Goal: Transaction & Acquisition: Purchase product/service

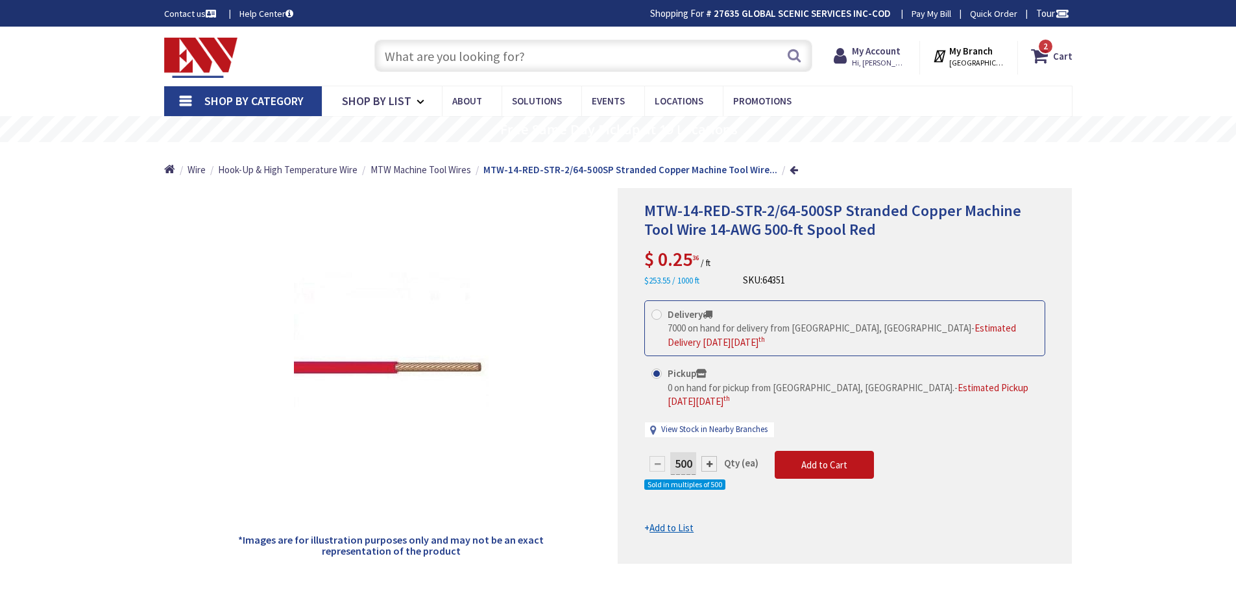
click at [523, 60] on input "text" at bounding box center [593, 56] width 438 height 32
paste input "CPC Connector"
type input "CPC Connector"
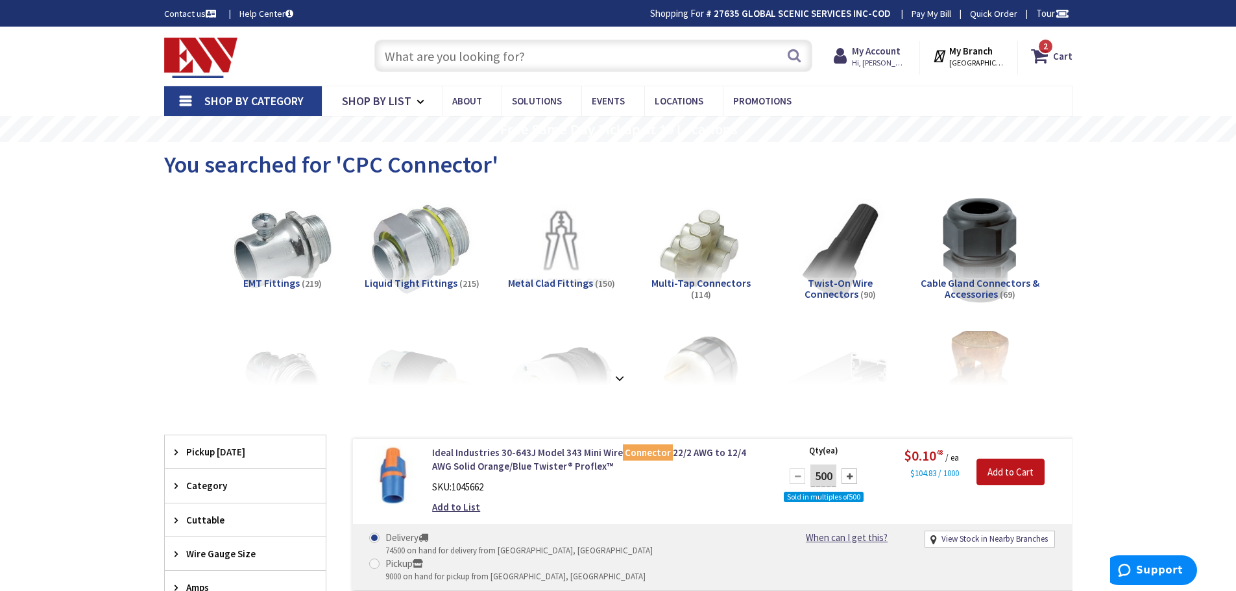
click at [513, 56] on input "text" at bounding box center [593, 56] width 438 height 32
paste input "206966-7"
type input "206966-7"
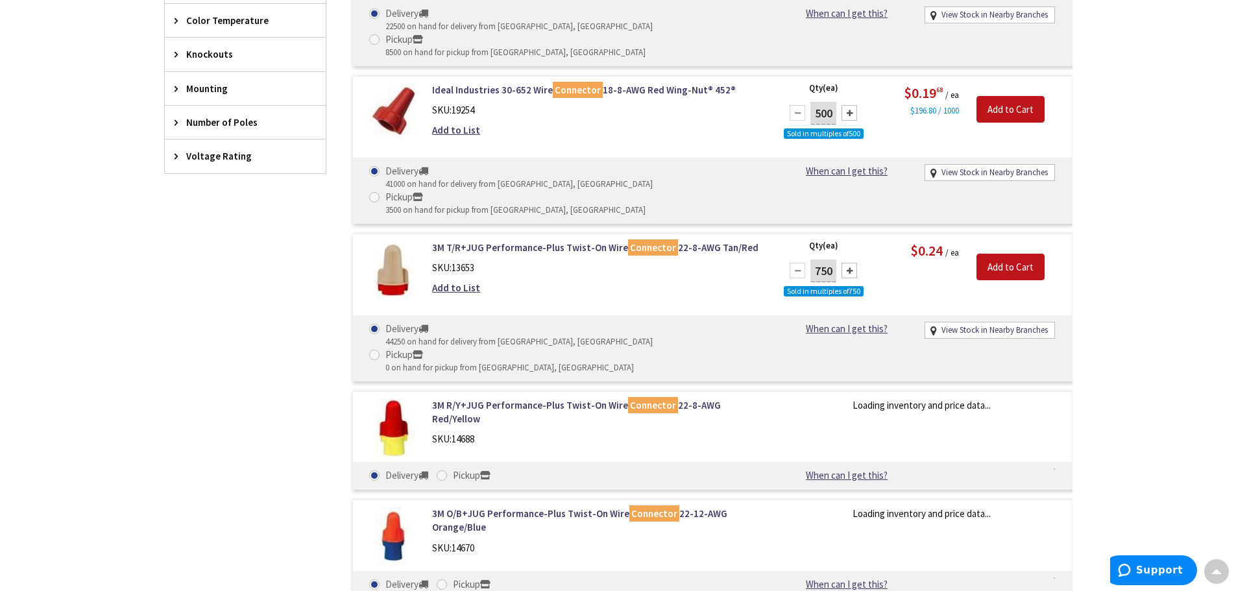
drag, startPoint x: 79, startPoint y: 351, endPoint x: 29, endPoint y: 86, distance: 270.1
drag, startPoint x: 29, startPoint y: 86, endPoint x: 126, endPoint y: 435, distance: 362.4
click at [151, 502] on main "You searched for 'CPC Connector' View Subcategories EMT Fittings (219) Liquid T…" at bounding box center [618, 130] width 973 height 1657
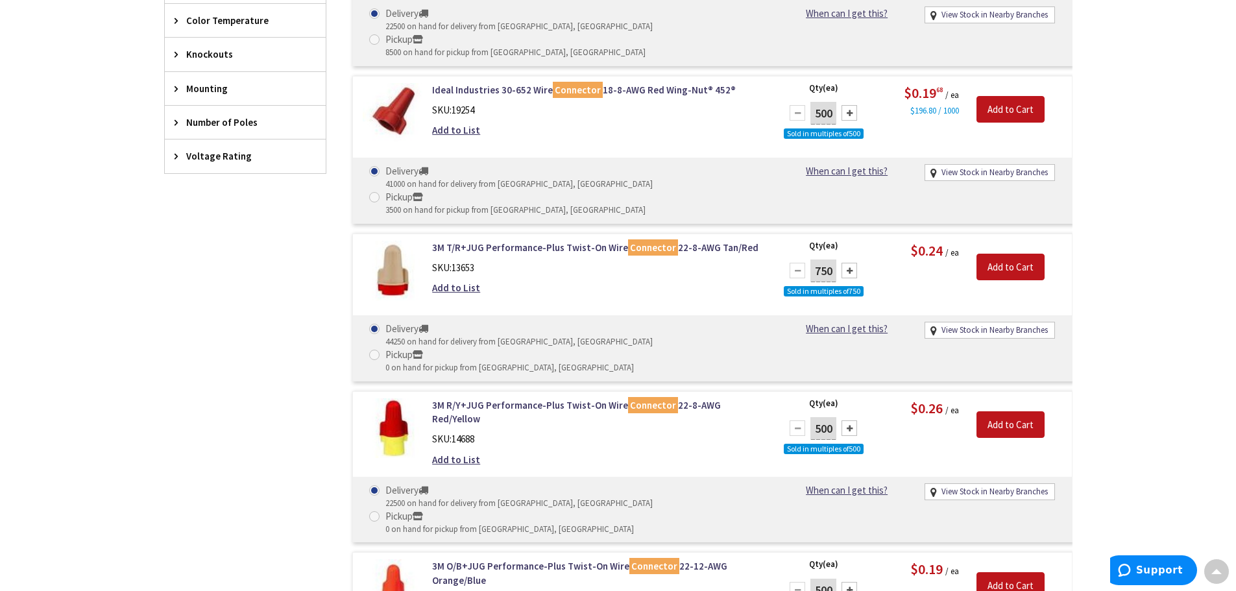
drag, startPoint x: 282, startPoint y: 461, endPoint x: 170, endPoint y: 225, distance: 261.5
drag, startPoint x: 170, startPoint y: 225, endPoint x: 59, endPoint y: 277, distance: 122.8
click at [59, 277] on div "Skip to Content Toggle Nav Search 2 2 2 items Cart My Cart" at bounding box center [618, 346] width 1236 height 2318
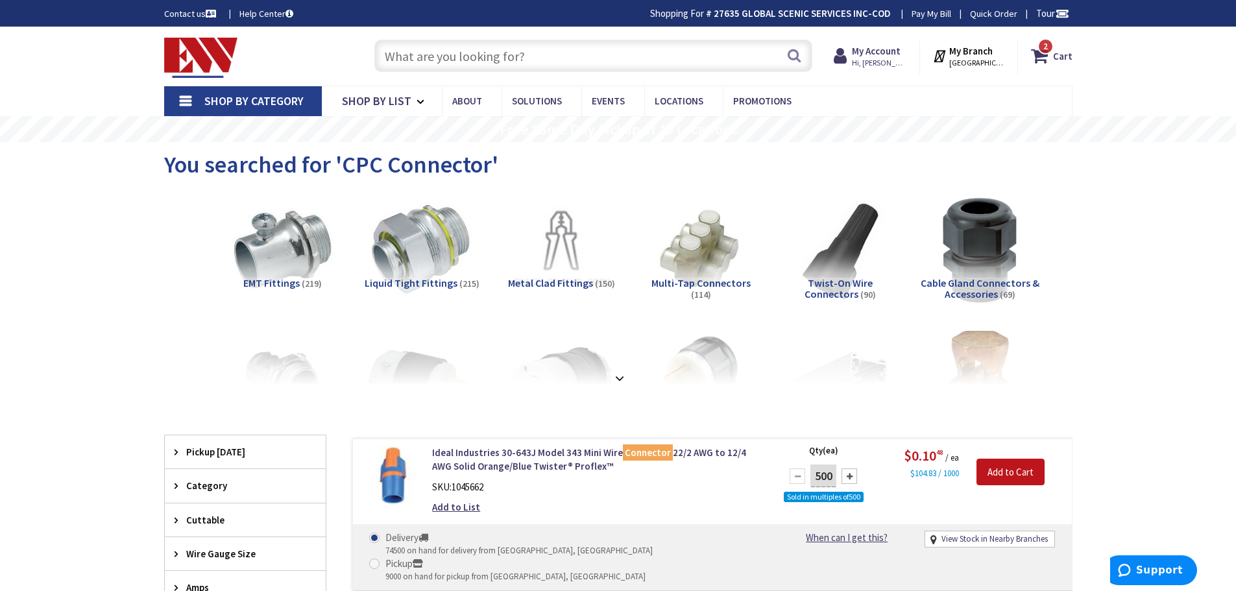
click at [549, 58] on input "text" at bounding box center [593, 56] width 438 height 32
click at [620, 372] on strong at bounding box center [620, 378] width 16 height 14
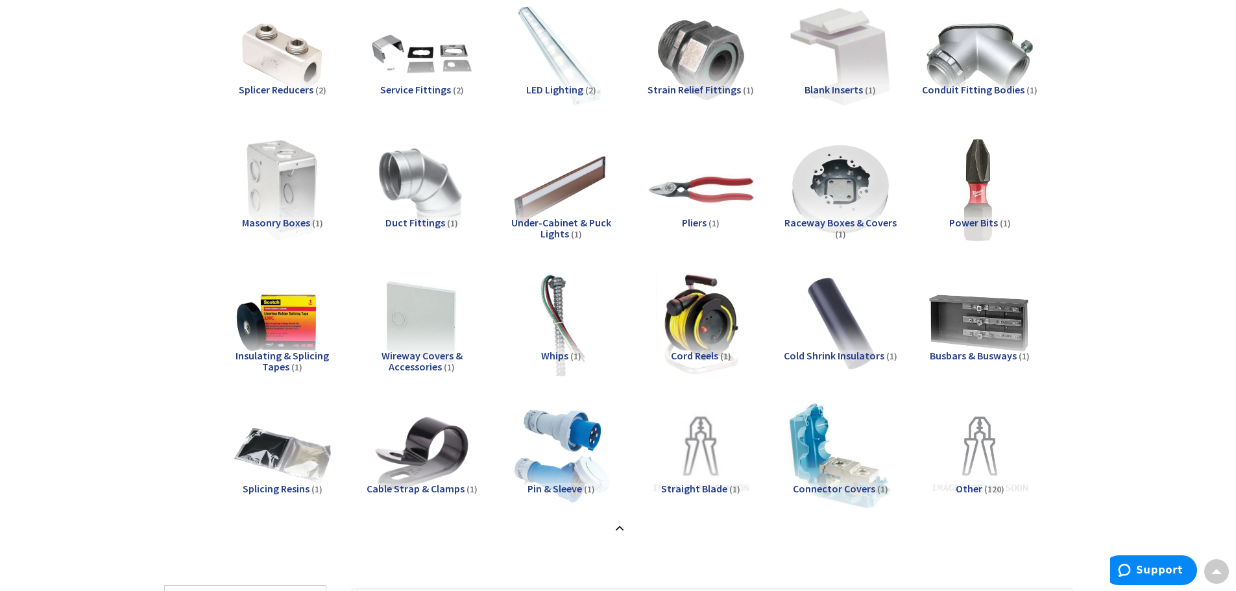
scroll to position [1687, 0]
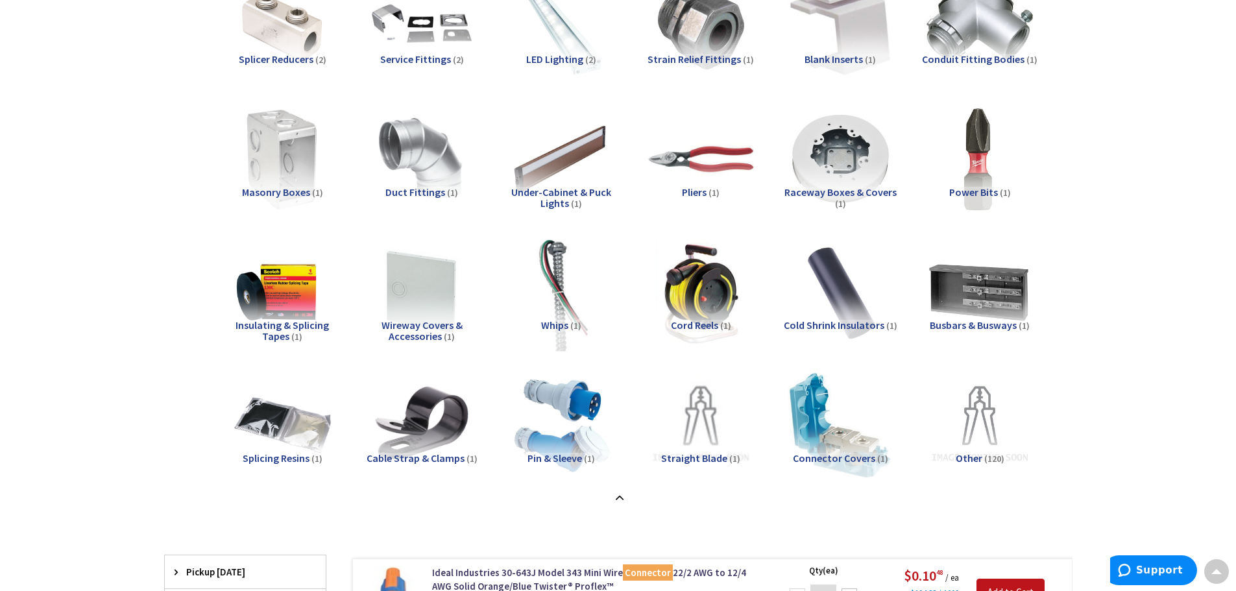
drag, startPoint x: 1175, startPoint y: 433, endPoint x: 606, endPoint y: 247, distance: 598.8
drag, startPoint x: 606, startPoint y: 247, endPoint x: 631, endPoint y: 171, distance: 79.8
drag, startPoint x: 631, startPoint y: 171, endPoint x: 1141, endPoint y: 373, distance: 549.3
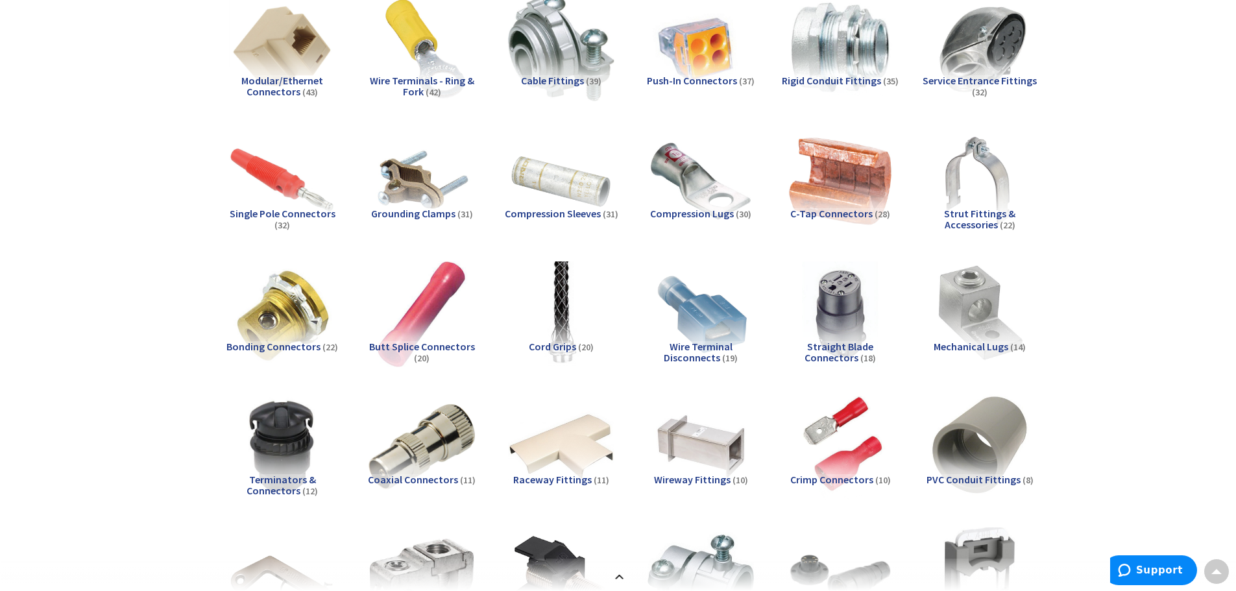
scroll to position [0, 0]
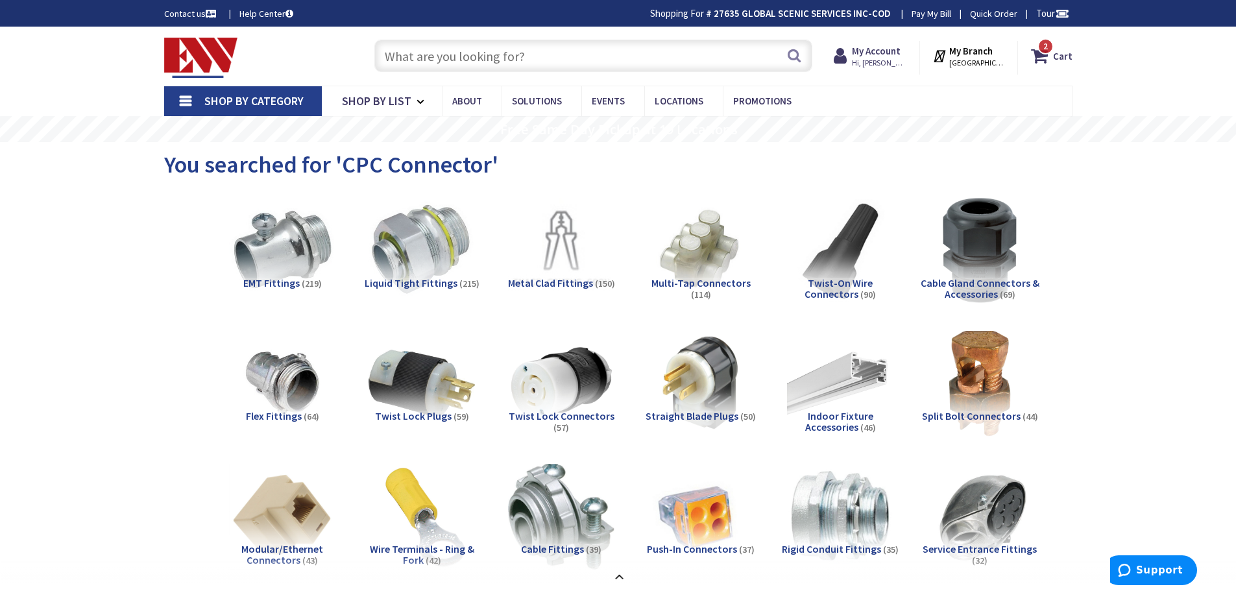
click at [518, 64] on input "text" at bounding box center [593, 56] width 438 height 32
paste input "TE Connectivity"
type input "TE Connectivity"
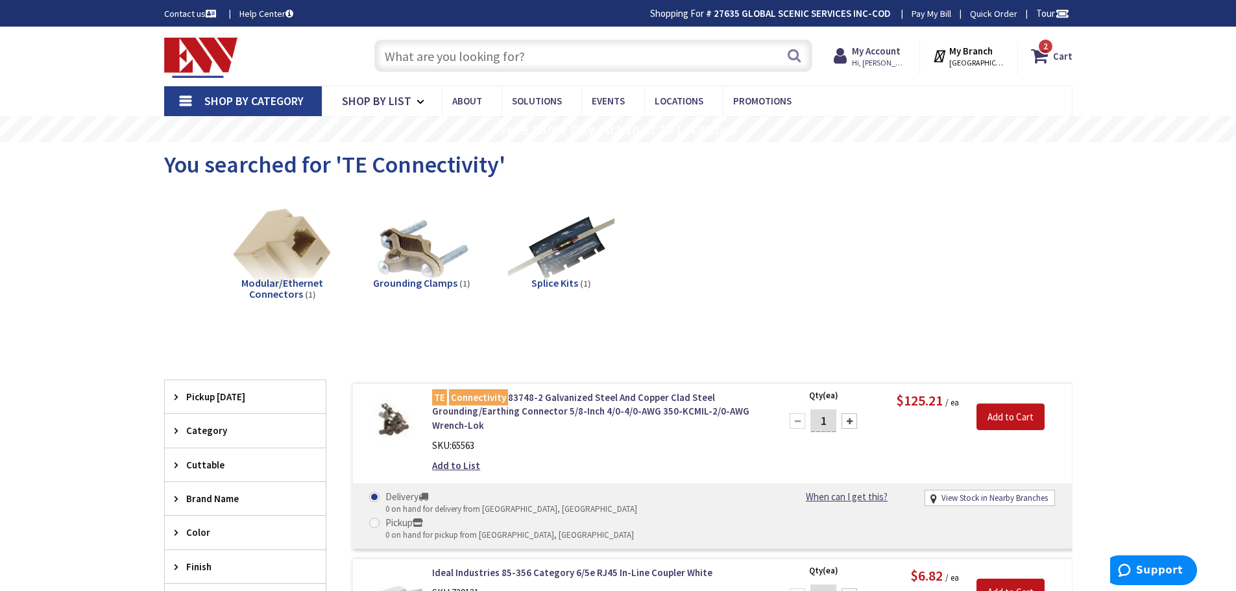
click at [446, 45] on input "text" at bounding box center [593, 56] width 438 height 32
paste input "STD CABLE CLAMP 13"
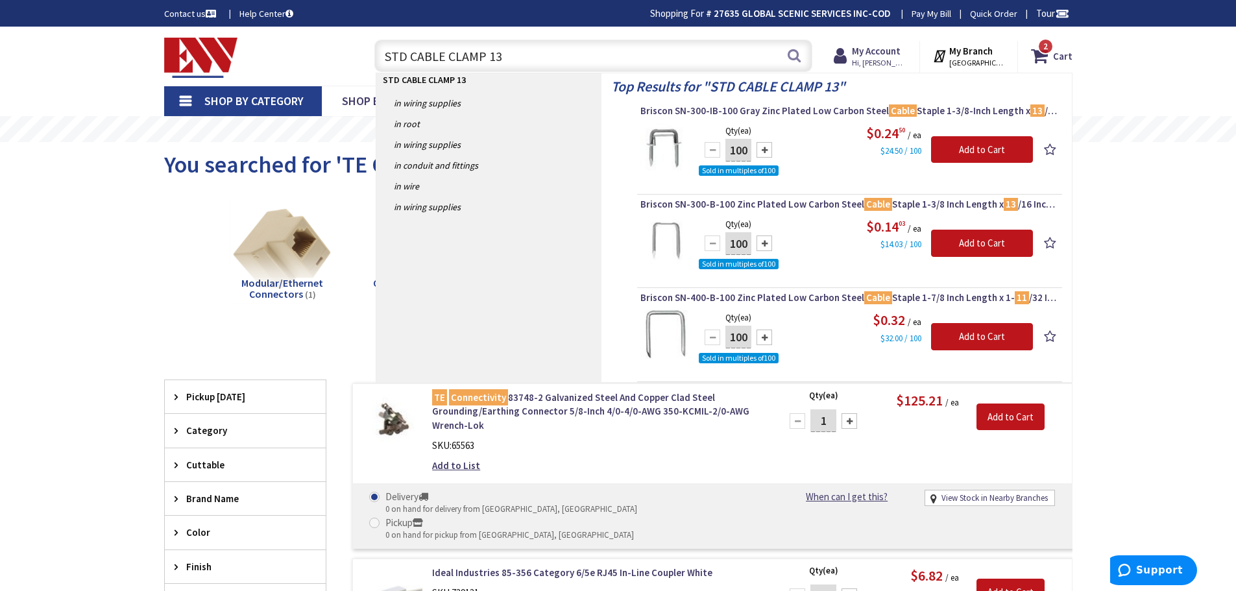
click at [529, 48] on input "STD CABLE CLAMP 13" at bounding box center [593, 56] width 438 height 32
paste input "Circular Connector"
type input "Circular Connector"
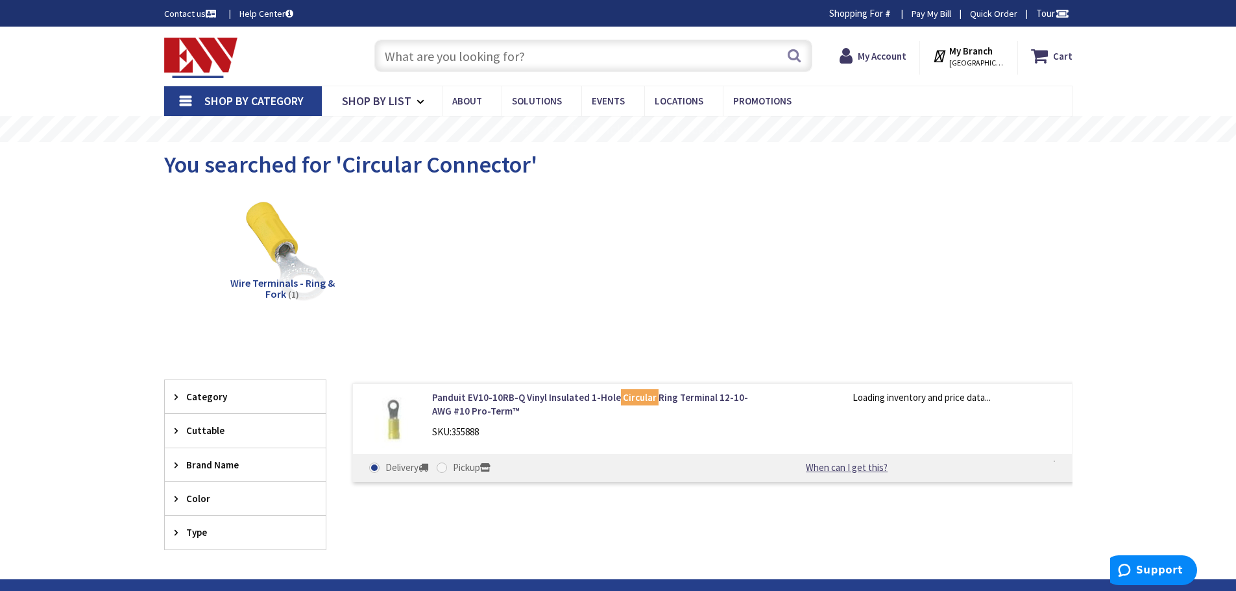
click at [453, 57] on input "text" at bounding box center [593, 56] width 438 height 32
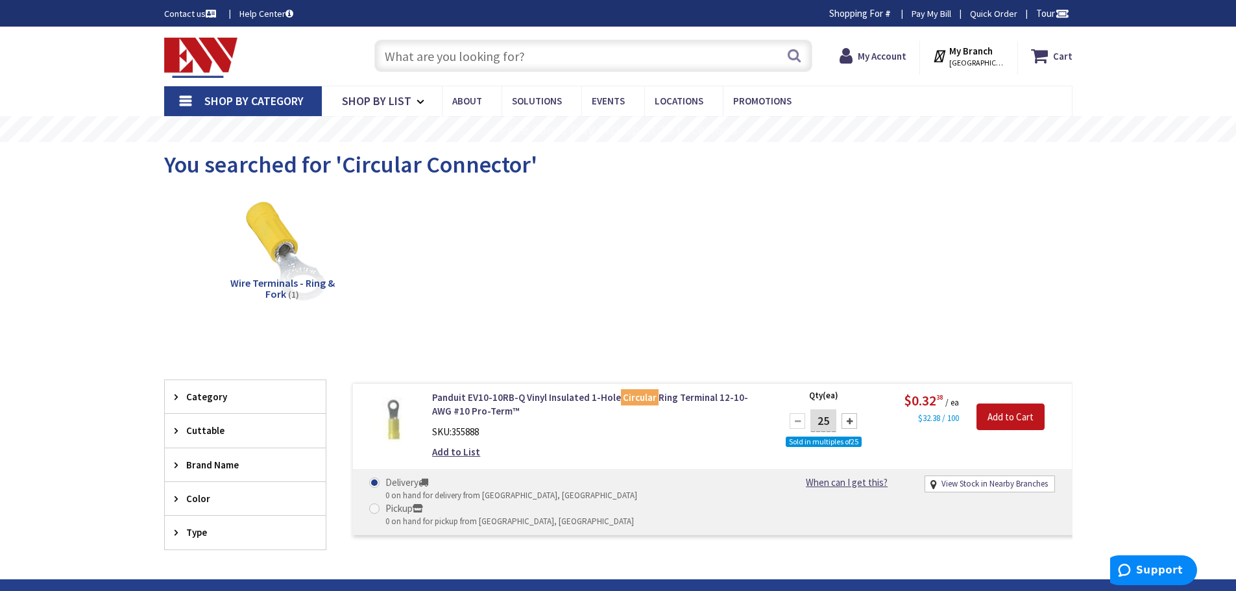
paste input "Circular Connector"
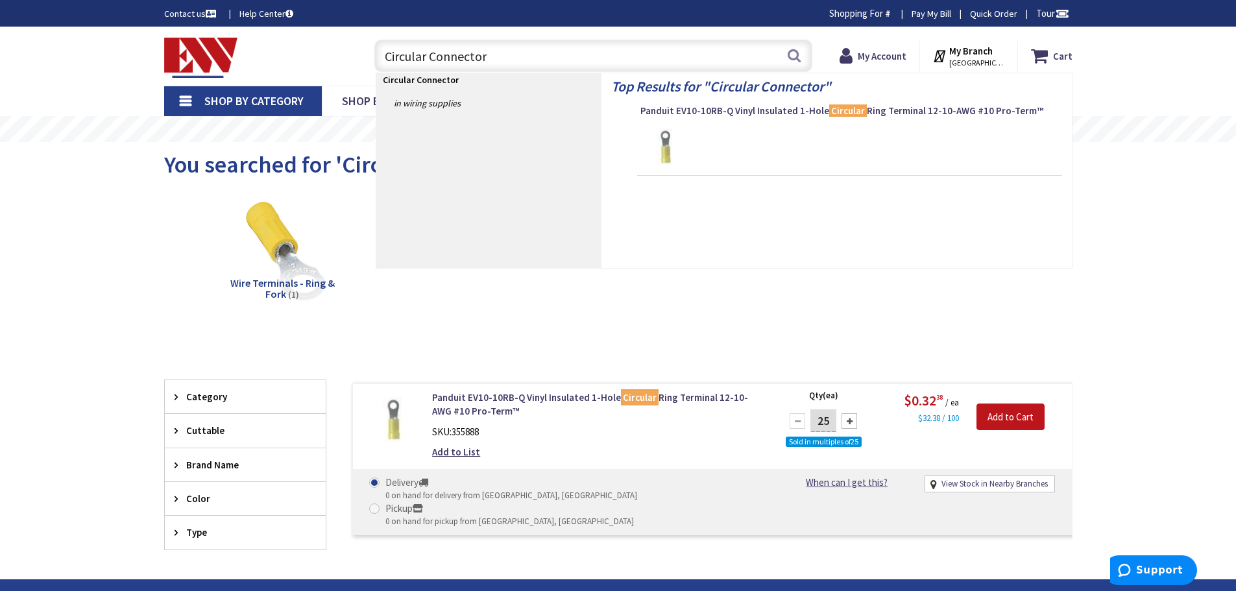
drag, startPoint x: 433, startPoint y: 58, endPoint x: 334, endPoint y: 62, distance: 98.7
click at [334, 62] on div "Toggle Nav Circular Connector Circular Connector Search Cart My Cart Close" at bounding box center [618, 55] width 928 height 43
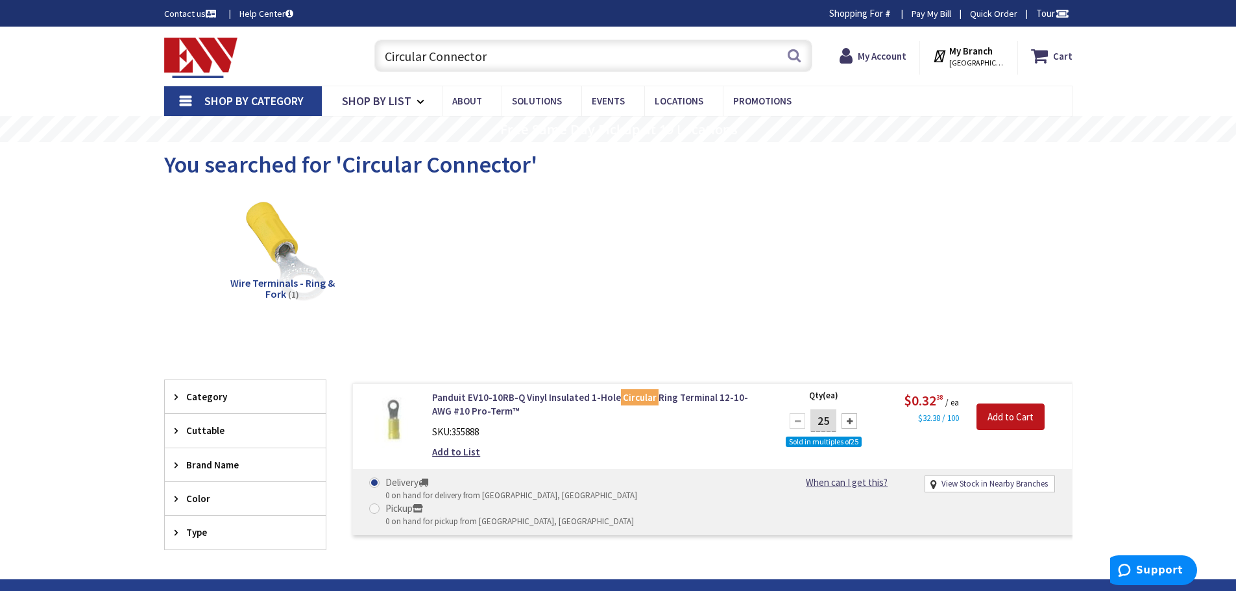
type input "Connector"
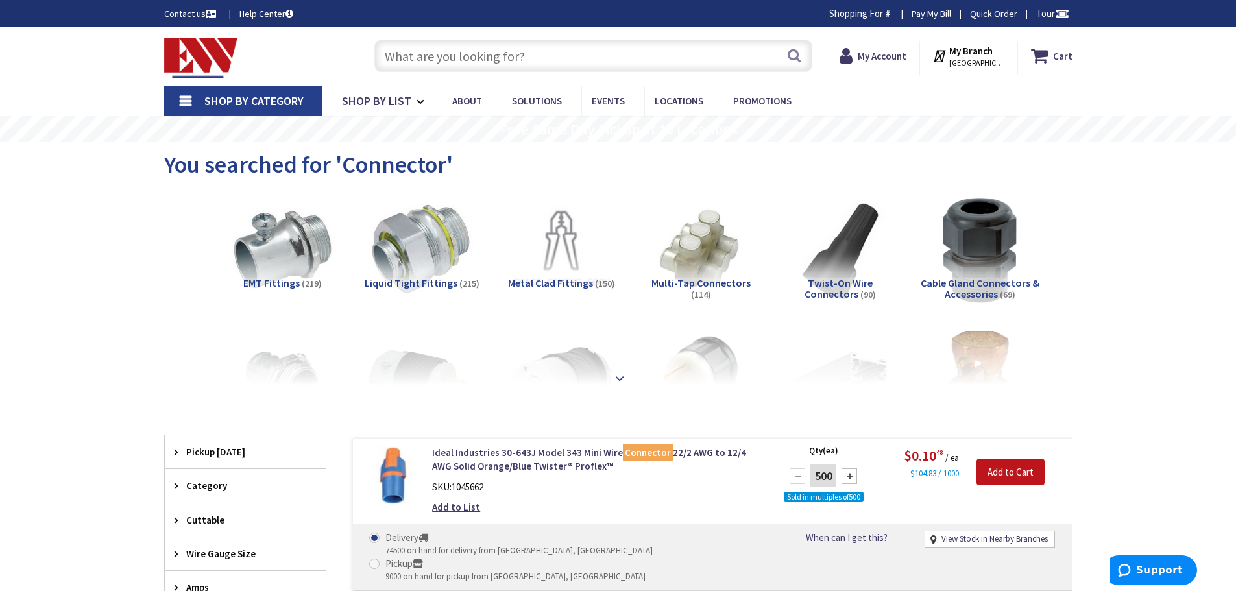
click at [616, 374] on strong at bounding box center [620, 378] width 16 height 14
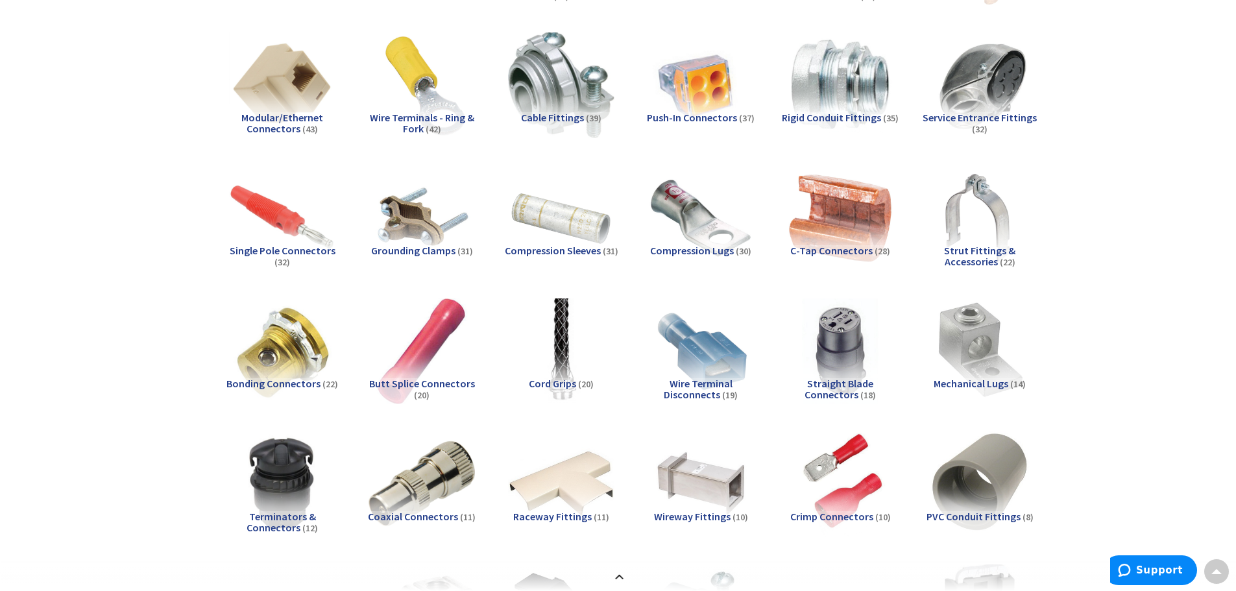
scroll to position [519, 0]
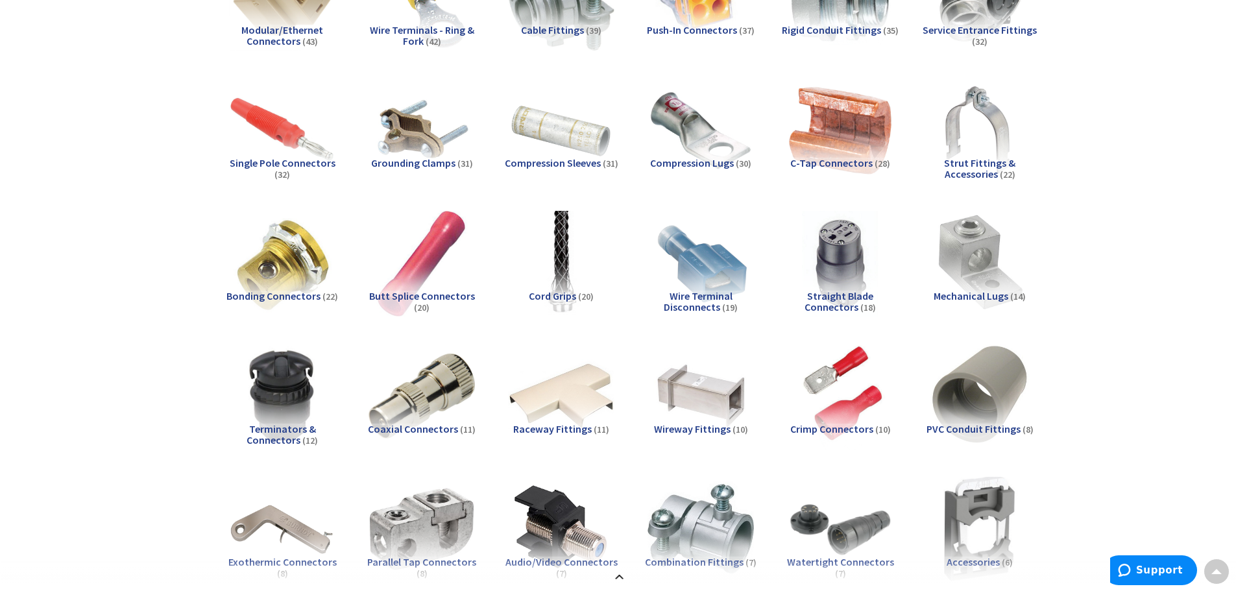
drag, startPoint x: 1128, startPoint y: 366, endPoint x: 625, endPoint y: 128, distance: 556.1
drag, startPoint x: 625, startPoint y: 128, endPoint x: 667, endPoint y: 98, distance: 52.0
drag, startPoint x: 667, startPoint y: 98, endPoint x: 1163, endPoint y: 308, distance: 539.1
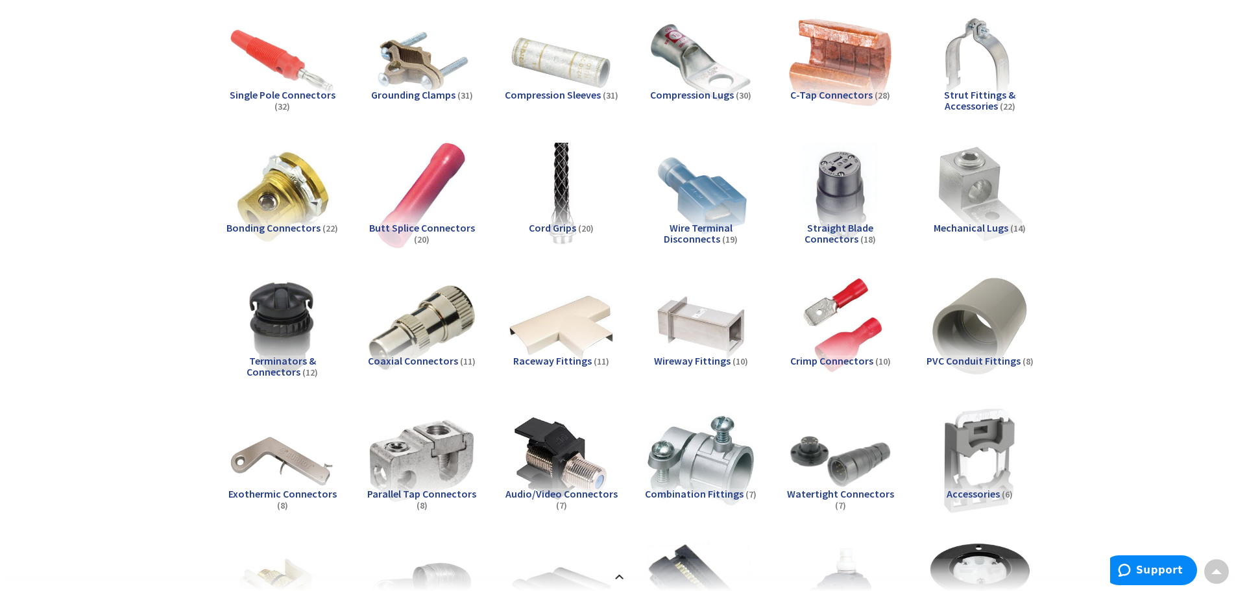
scroll to position [649, 0]
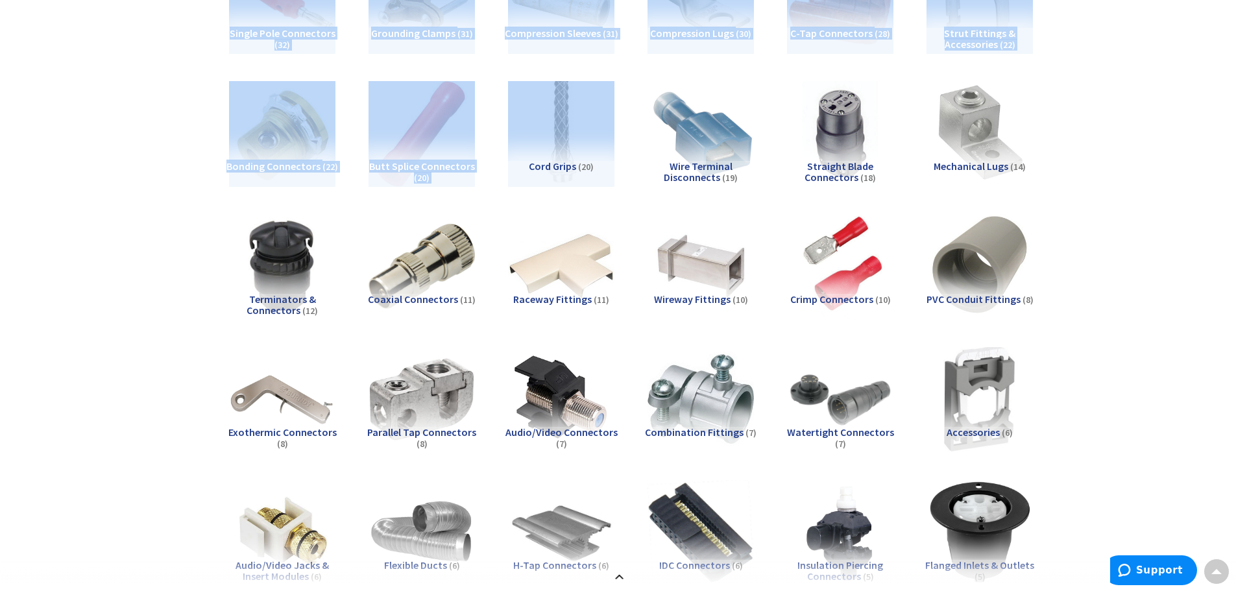
drag, startPoint x: 1140, startPoint y: 410, endPoint x: 731, endPoint y: 141, distance: 489.2
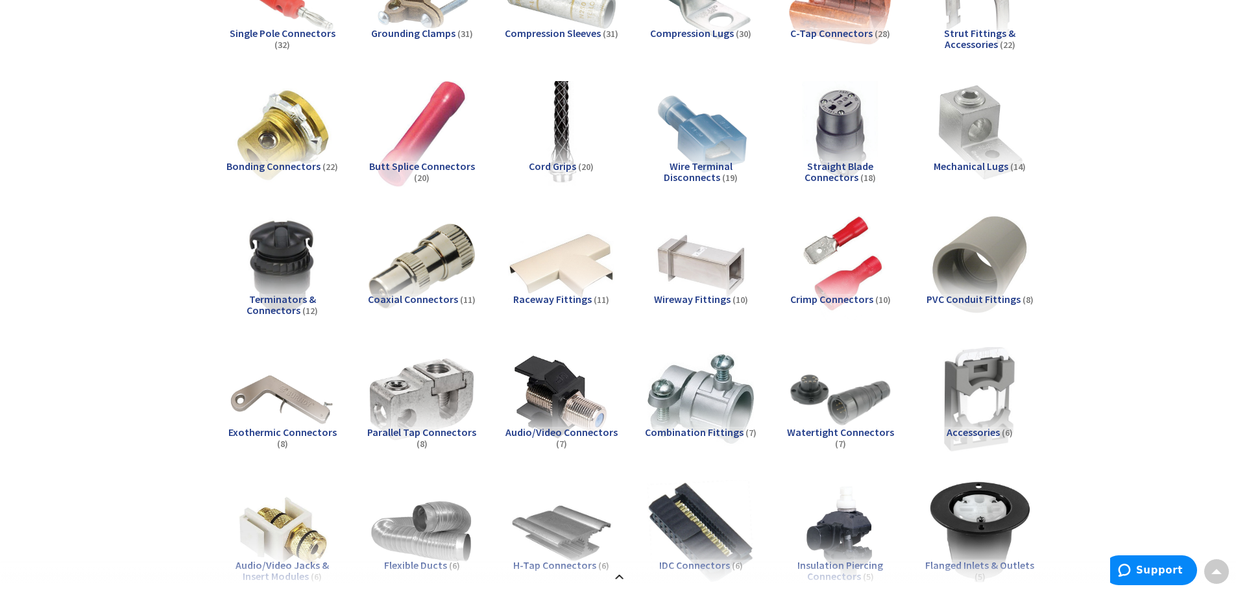
drag, startPoint x: 1114, startPoint y: 432, endPoint x: 609, endPoint y: 15, distance: 655.4
drag, startPoint x: 609, startPoint y: 15, endPoint x: 1173, endPoint y: 340, distance: 651.4
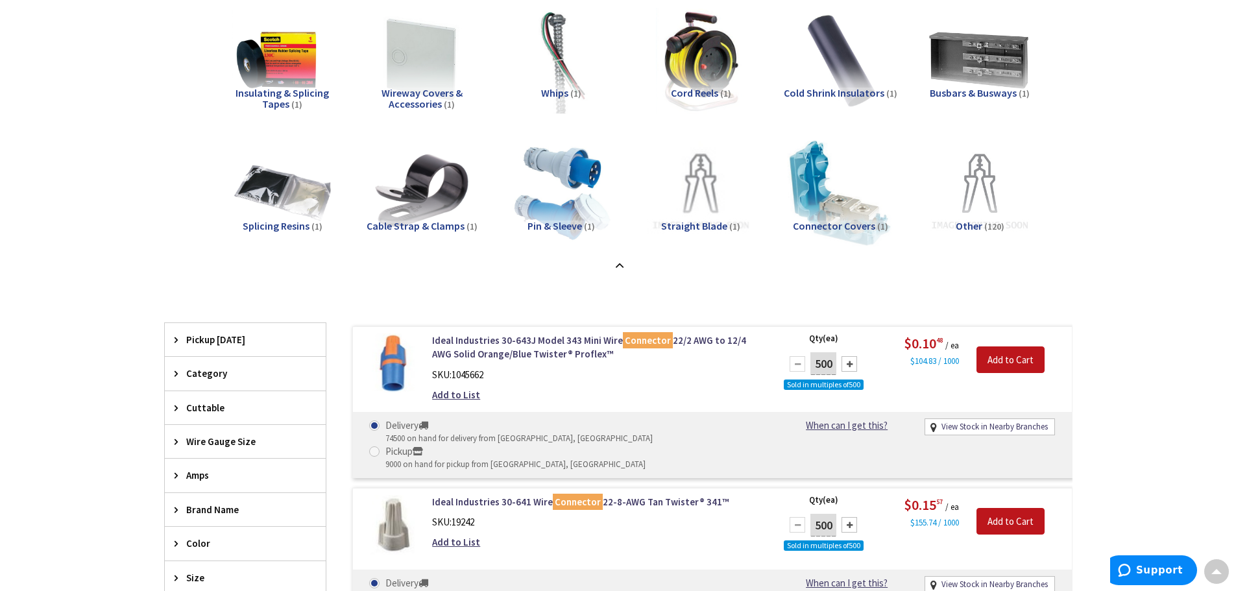
scroll to position [1947, 0]
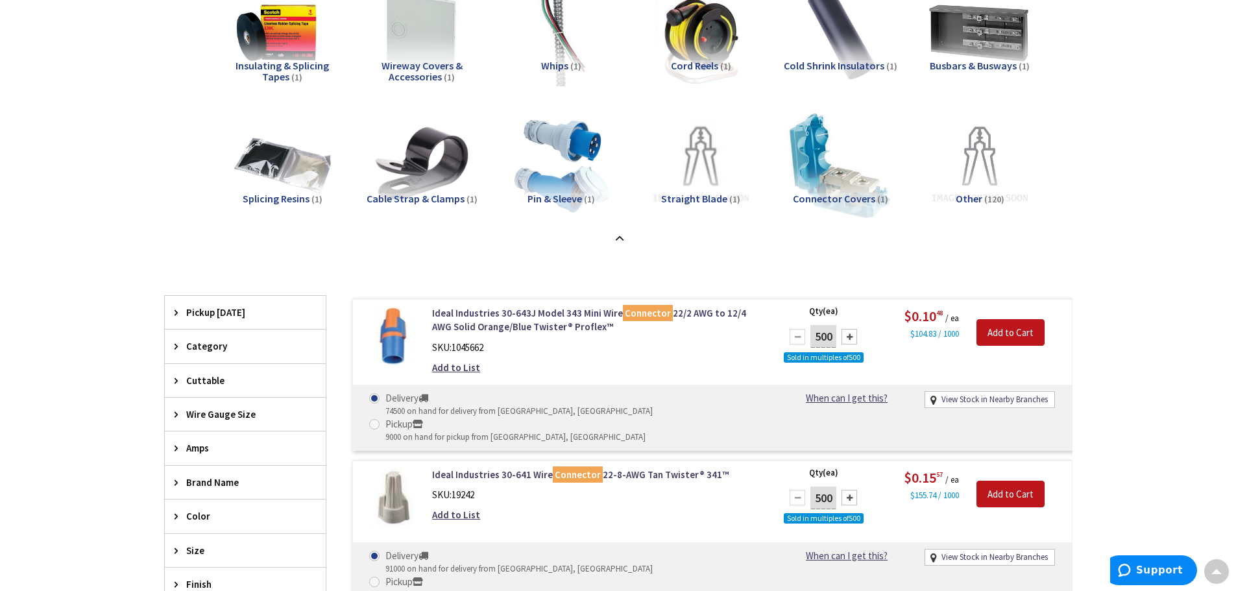
drag, startPoint x: 1210, startPoint y: 327, endPoint x: 644, endPoint y: 72, distance: 620.6
drag, startPoint x: 644, startPoint y: 72, endPoint x: 1154, endPoint y: 261, distance: 543.9
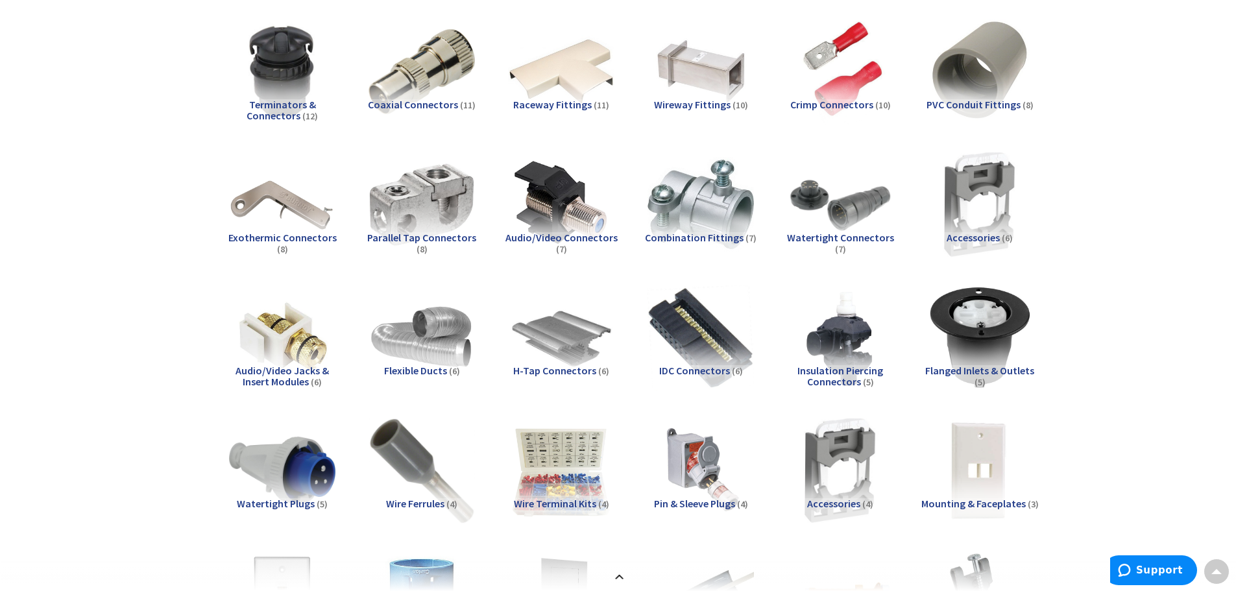
scroll to position [649, 0]
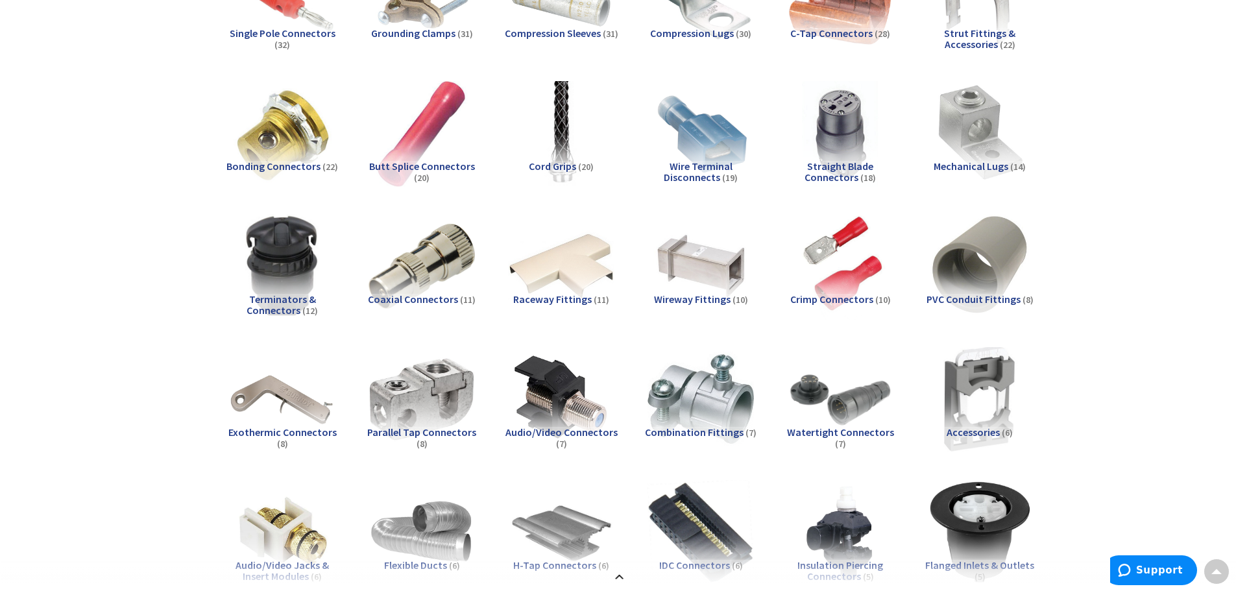
click at [302, 265] on img at bounding box center [281, 266] width 117 height 117
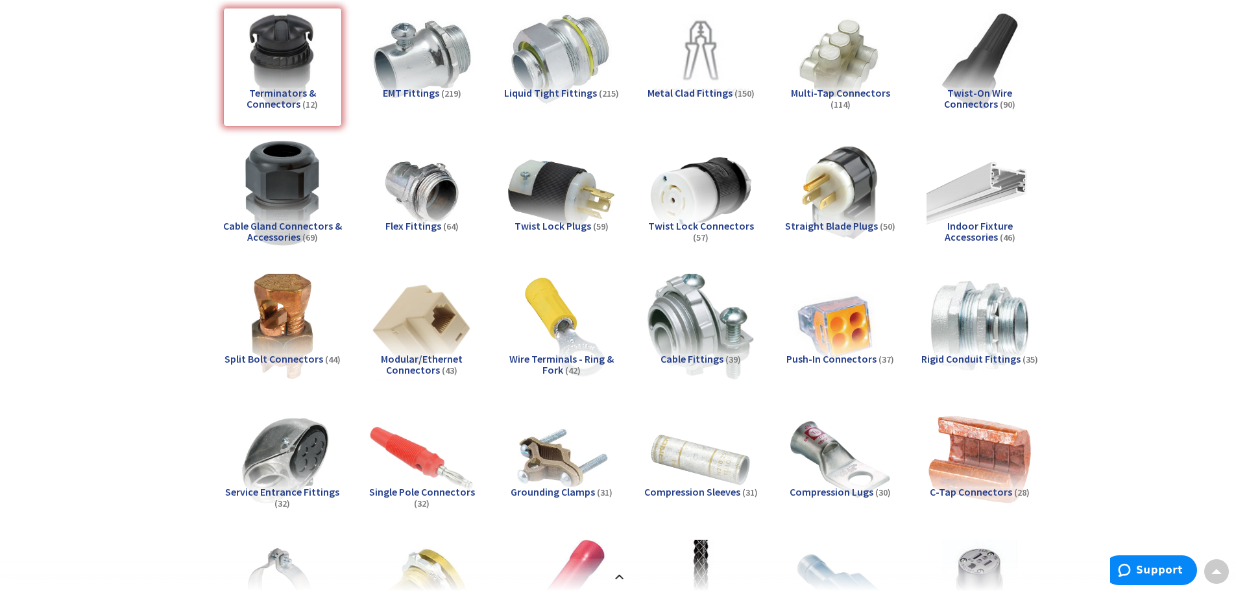
scroll to position [0, 0]
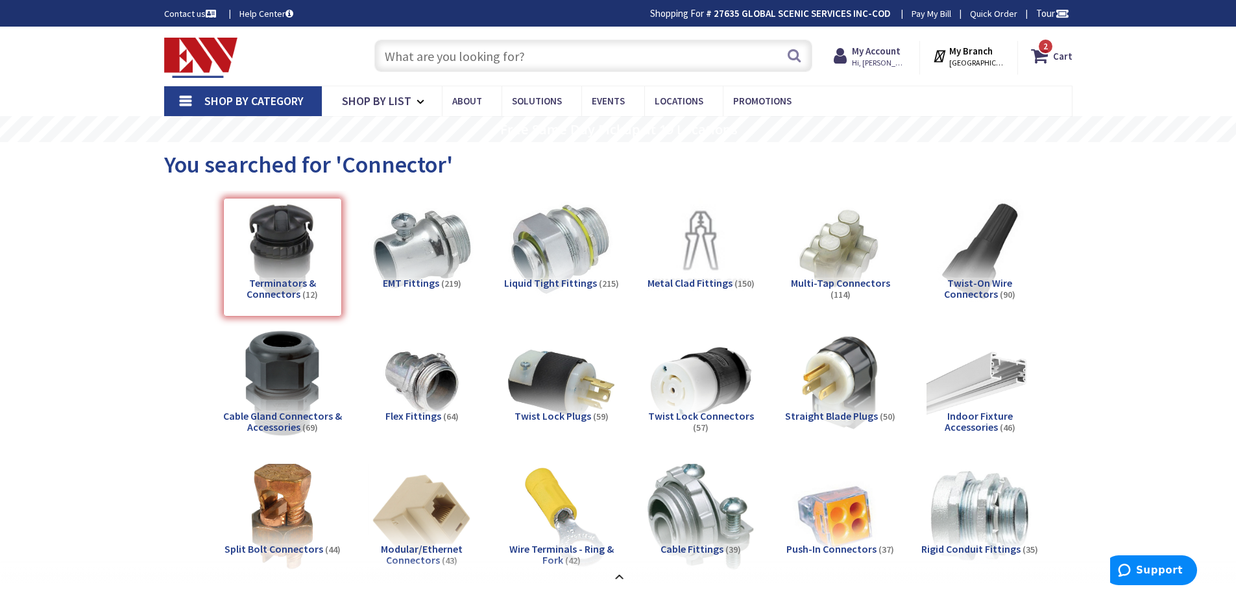
click at [295, 240] on div "Terminators & Connectors (12)" at bounding box center [282, 257] width 119 height 119
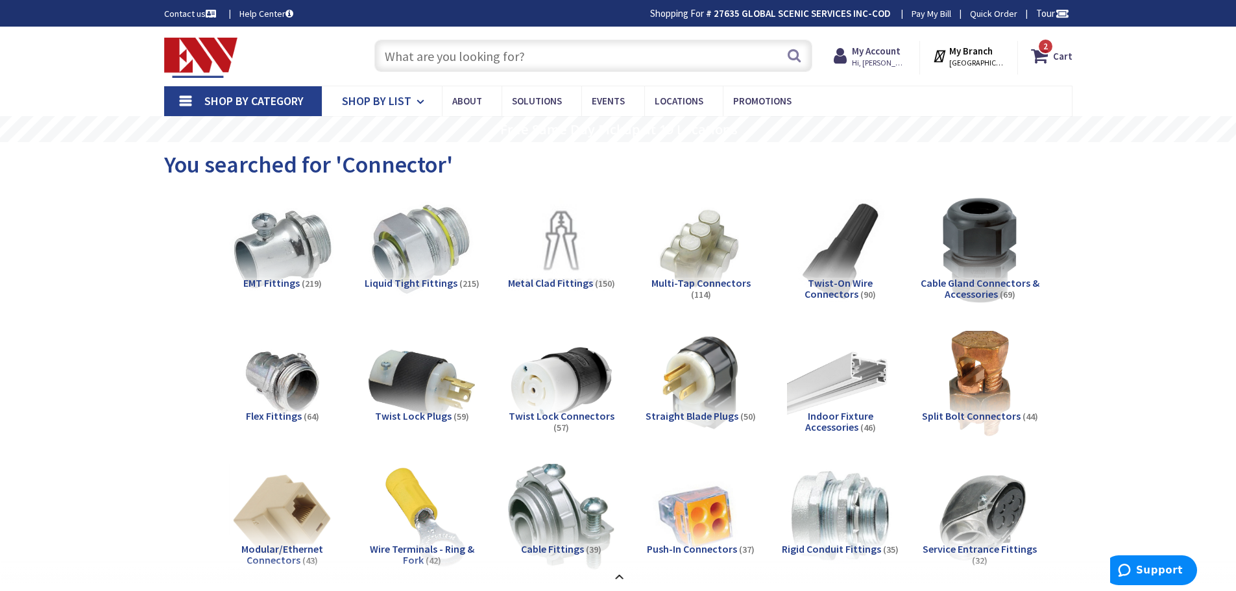
click at [393, 92] on link "Shop By List" at bounding box center [382, 101] width 120 height 30
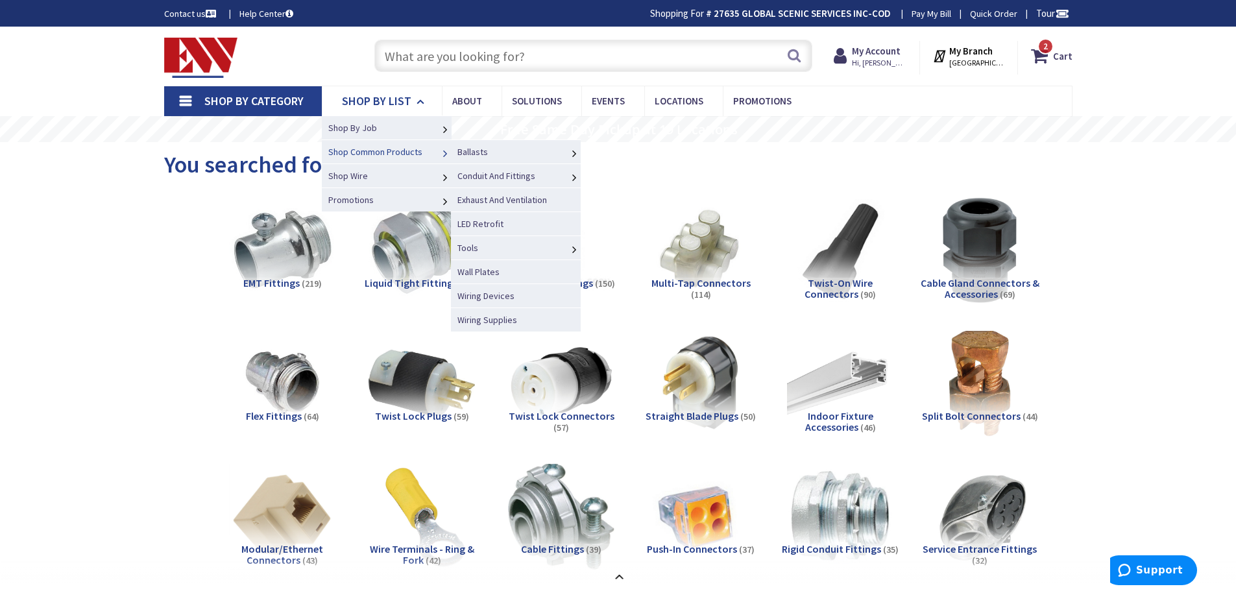
click at [385, 154] on span "Shop Common Products" at bounding box center [375, 152] width 94 height 12
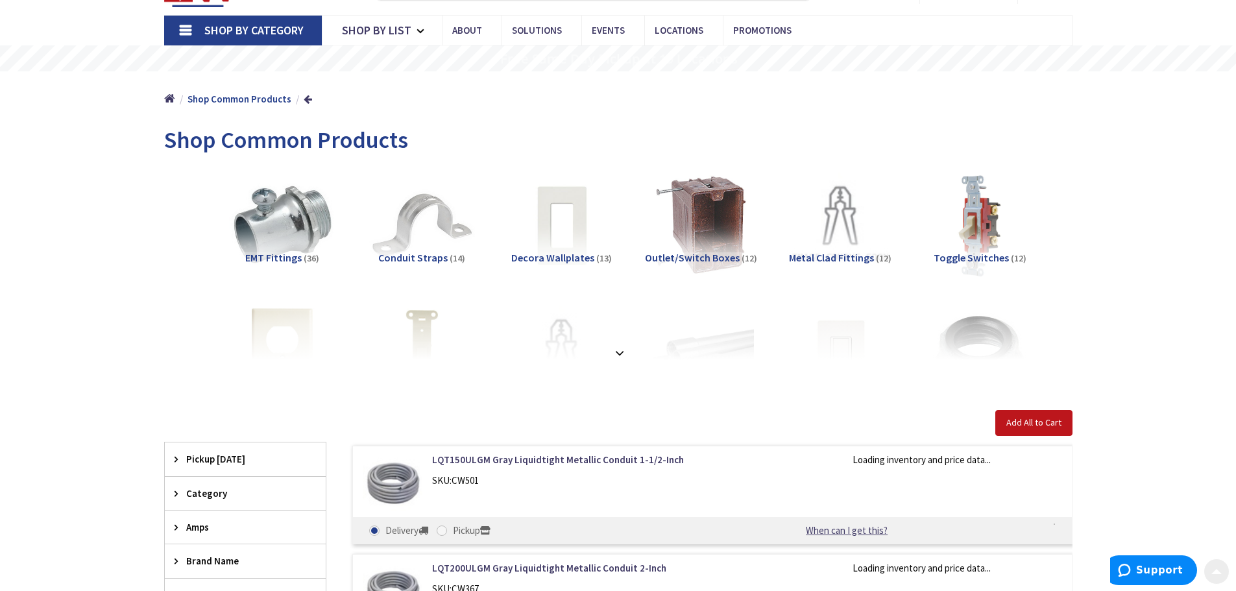
scroll to position [195, 0]
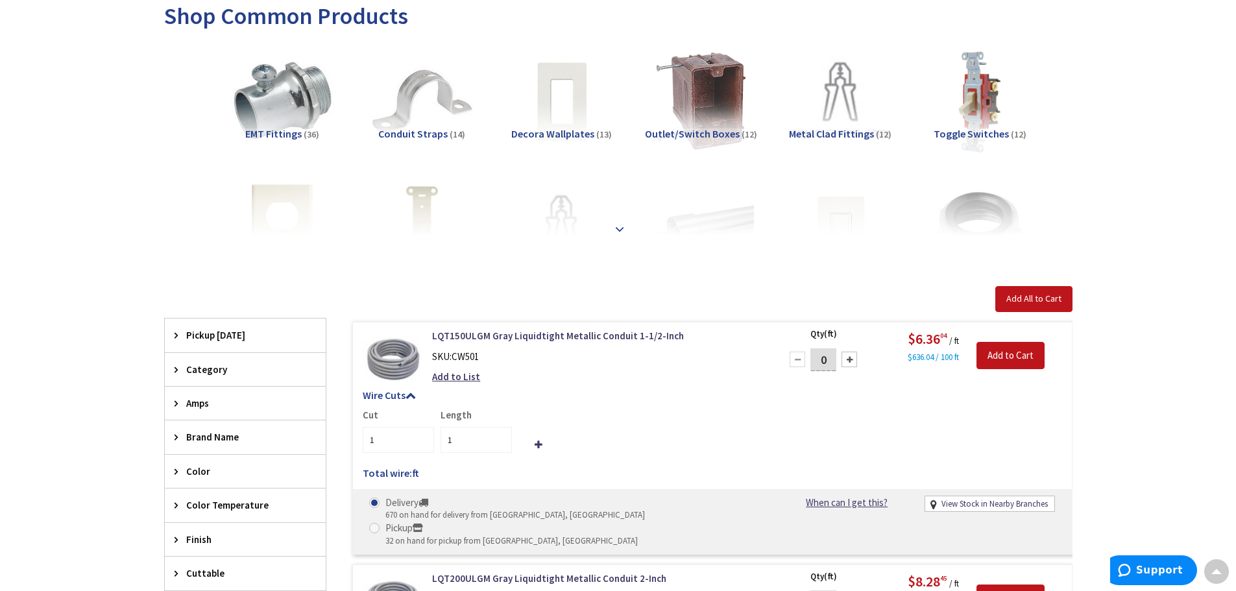
click at [615, 229] on strong at bounding box center [620, 229] width 16 height 14
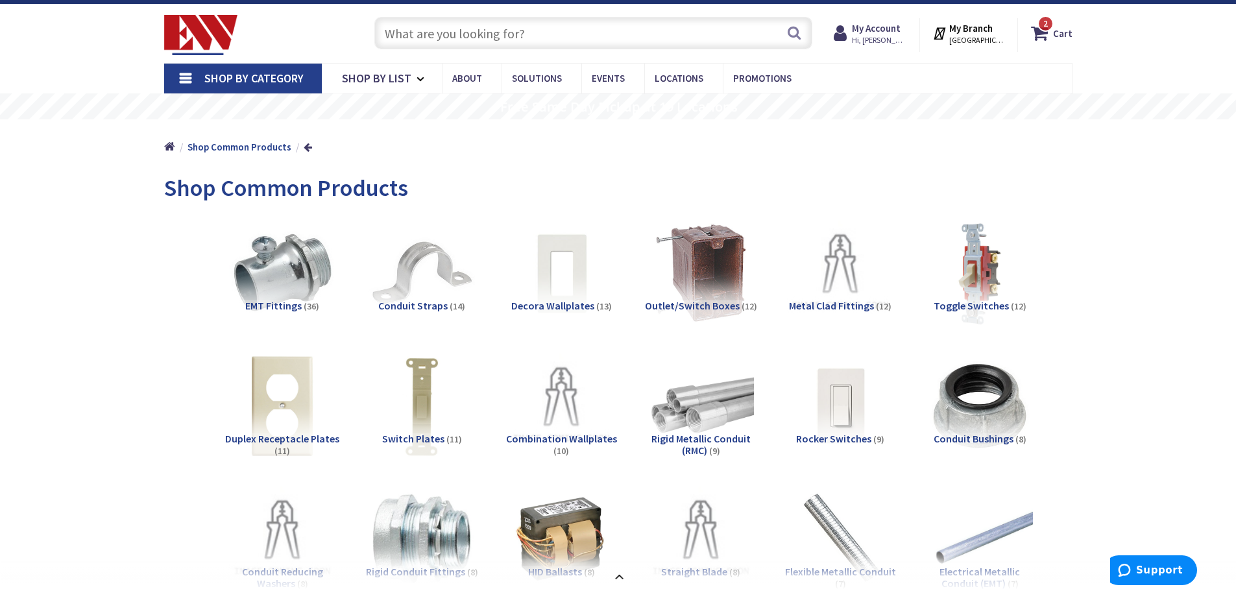
scroll to position [0, 0]
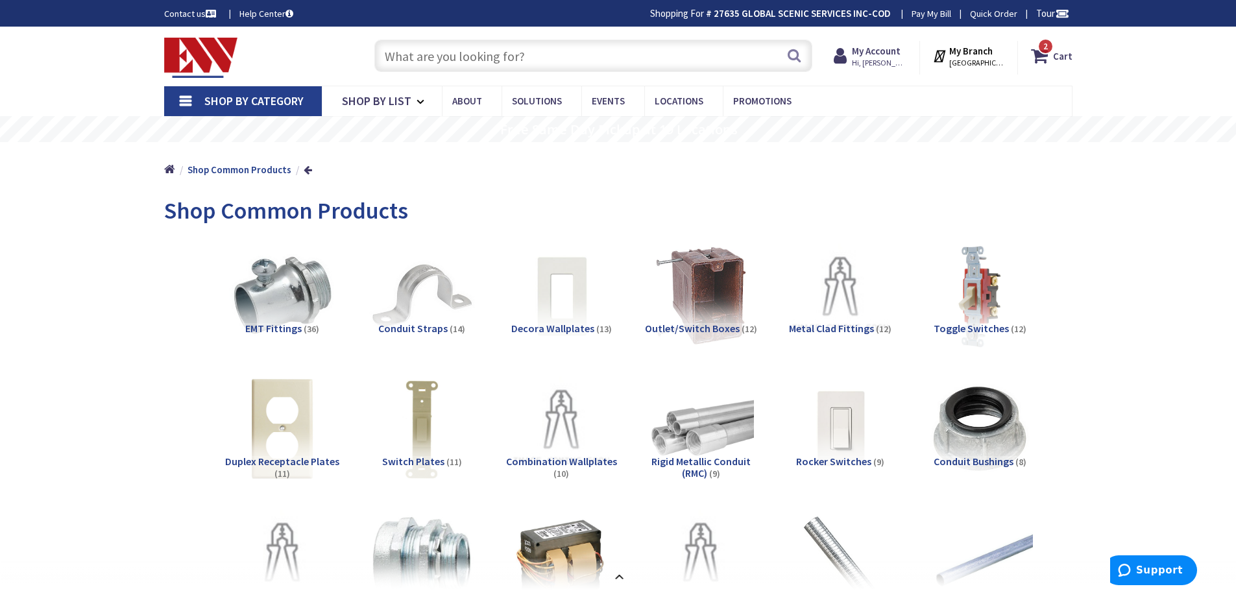
click at [247, 101] on span "Shop By Category" at bounding box center [253, 100] width 99 height 15
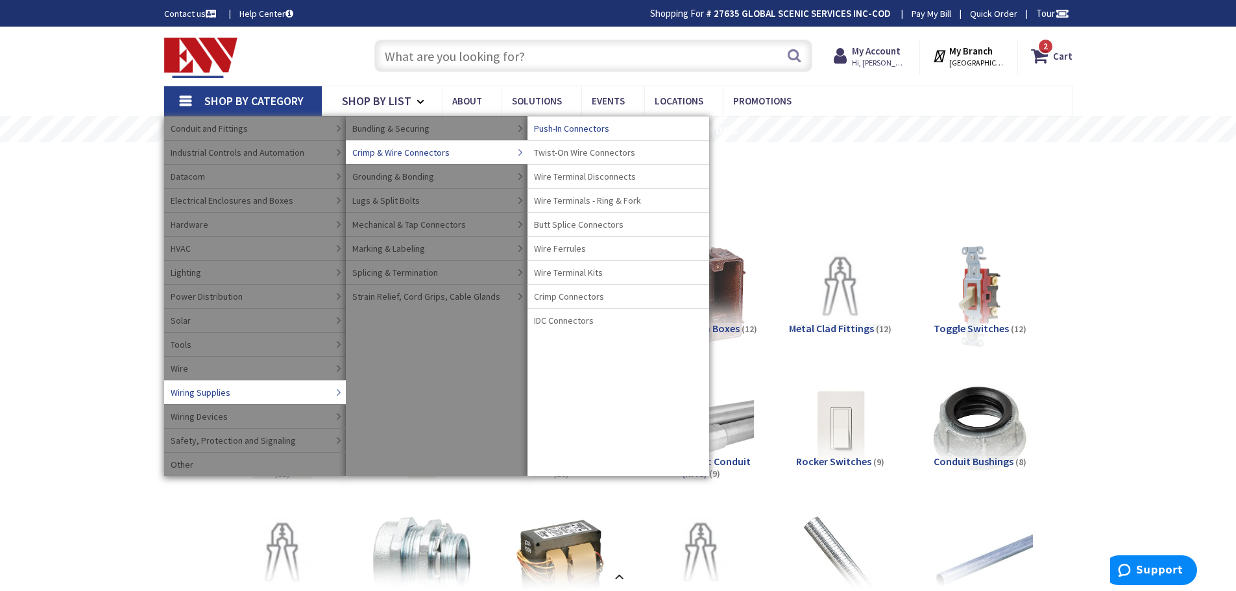
click at [611, 127] on link "Push-In Connectors" at bounding box center [619, 128] width 182 height 24
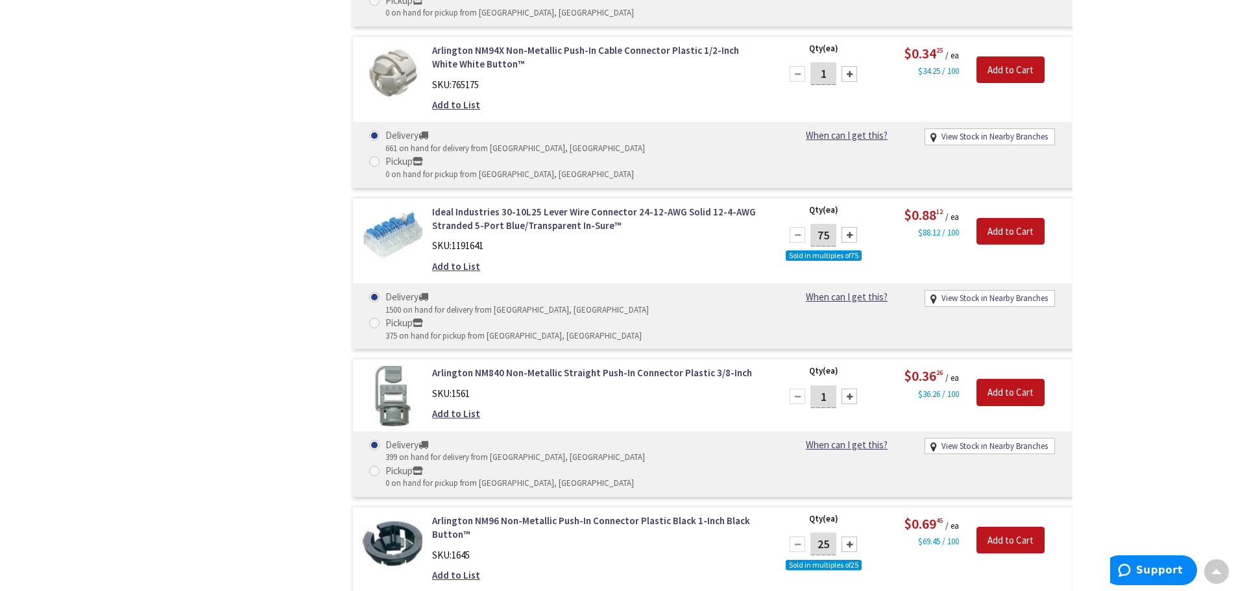
scroll to position [2710, 0]
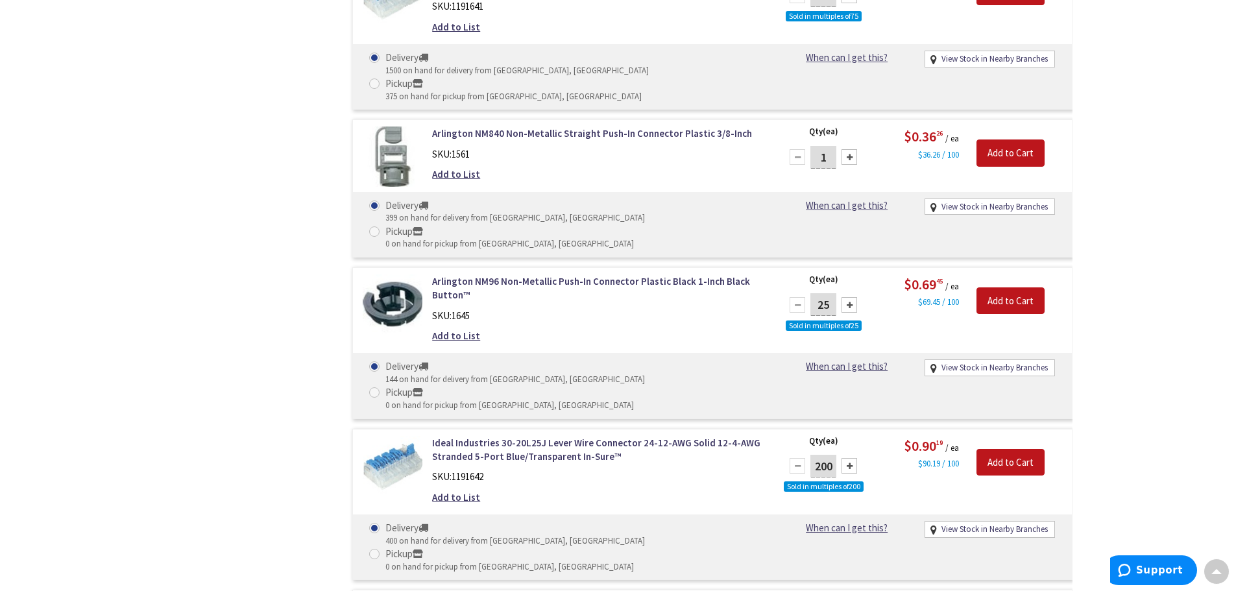
drag, startPoint x: 1185, startPoint y: 332, endPoint x: 618, endPoint y: 149, distance: 595.9
drag, startPoint x: 618, startPoint y: 149, endPoint x: 557, endPoint y: 116, distance: 69.1
drag, startPoint x: 557, startPoint y: 116, endPoint x: 1098, endPoint y: 333, distance: 583.0
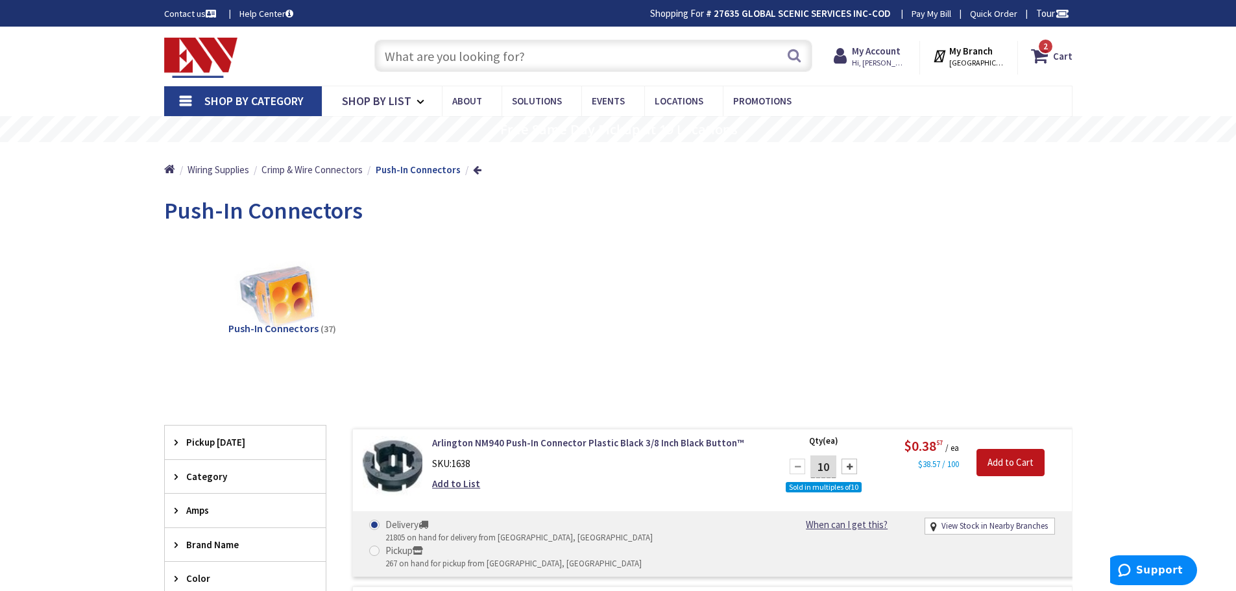
scroll to position [454, 0]
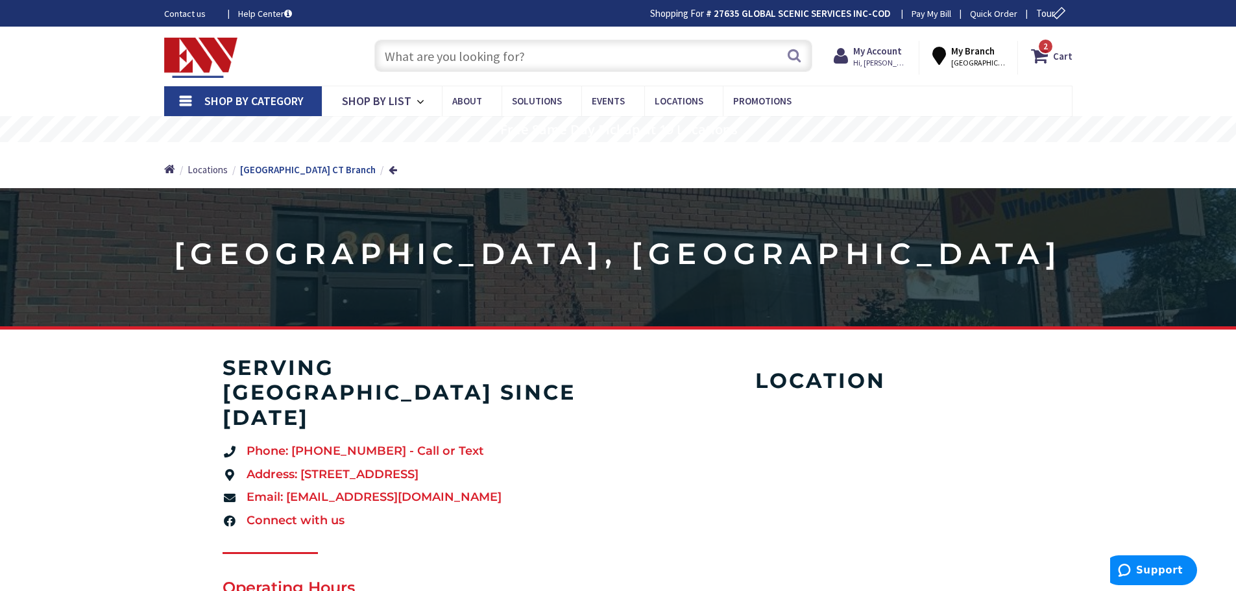
click at [544, 56] on input "text" at bounding box center [593, 56] width 438 height 32
paste input "Amphenol 97-3057-1007-1 cable clamp, MS3057A, 3/4-20."
type input "Amphenol 97-3057-1007-1 cable clamp, MS3057A, 3/4-20."
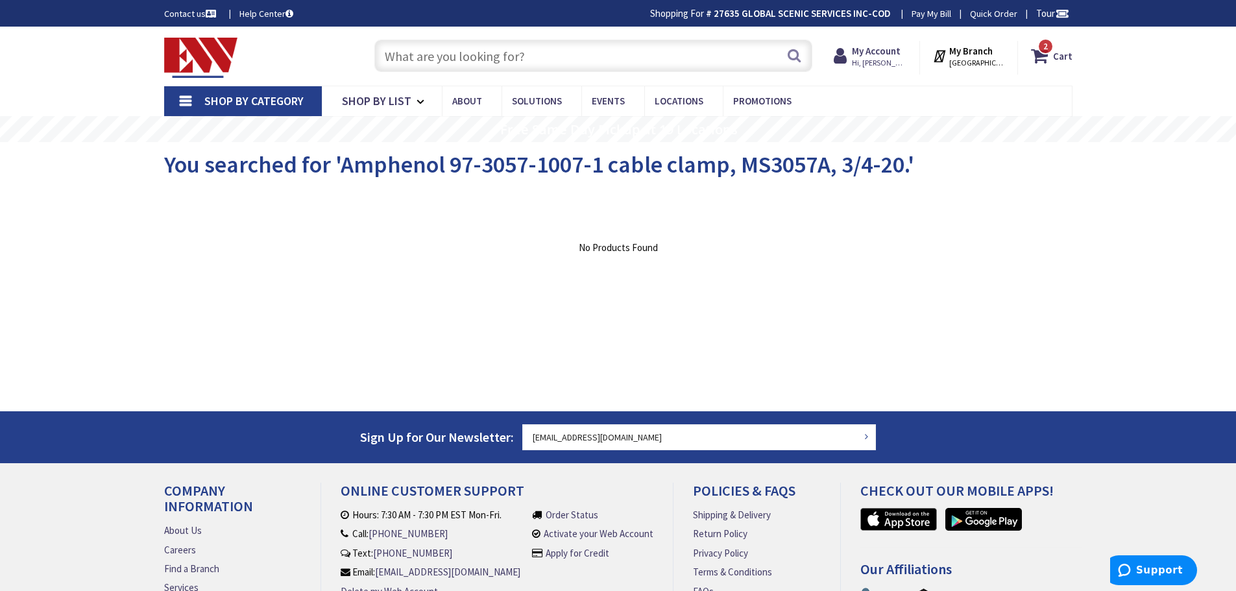
click at [443, 56] on input "text" at bounding box center [593, 56] width 438 height 32
paste input "97-3057-1007-1"
type input "97-3057-1007-1"
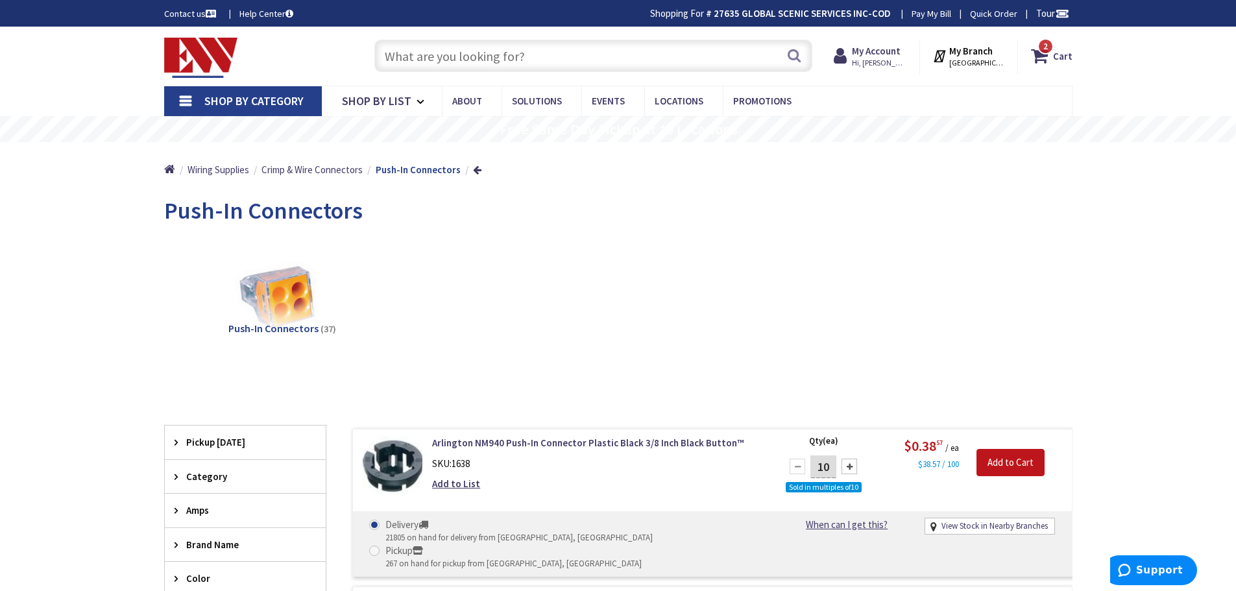
click at [979, 10] on link "Quick Order" at bounding box center [993, 13] width 47 height 13
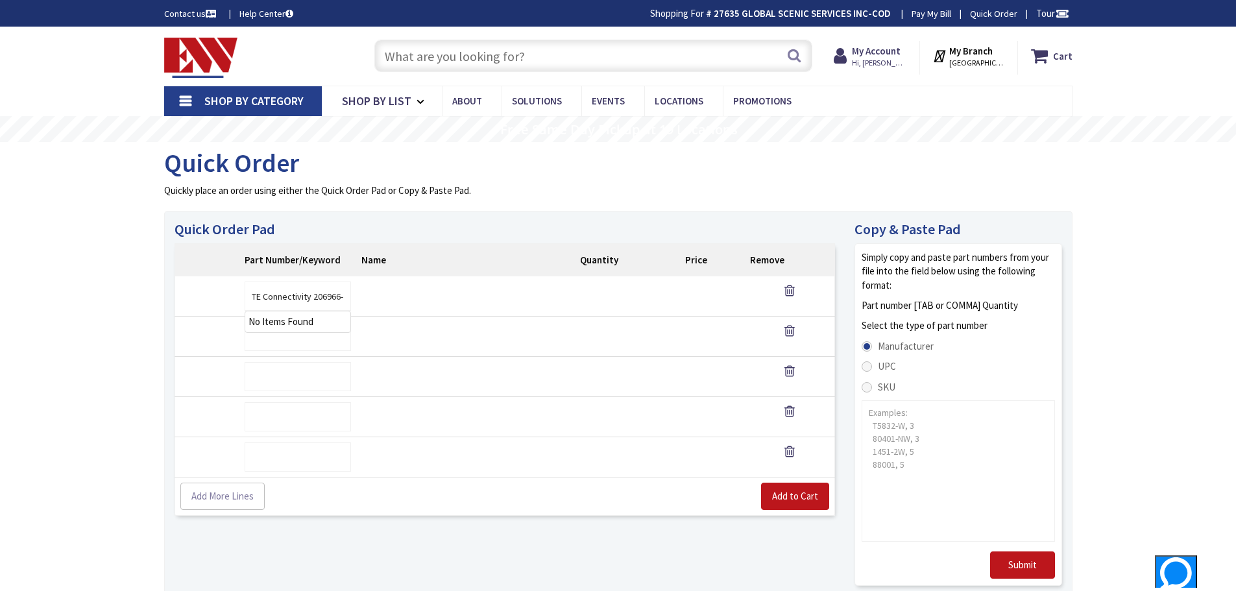
drag, startPoint x: 259, startPoint y: 298, endPoint x: 210, endPoint y: 298, distance: 49.3
click at [210, 298] on tr "TE Connectivity 206966-7 SKU: Qty" at bounding box center [505, 296] width 661 height 40
click at [315, 297] on input "TE Connectivity 206966-7" at bounding box center [298, 296] width 106 height 29
drag, startPoint x: 313, startPoint y: 296, endPoint x: 114, endPoint y: 298, distance: 199.2
click at [114, 298] on div "Skip to Content Toggle Nav Search 2 2 2 items Cart My Cart" at bounding box center [618, 475] width 1236 height 897
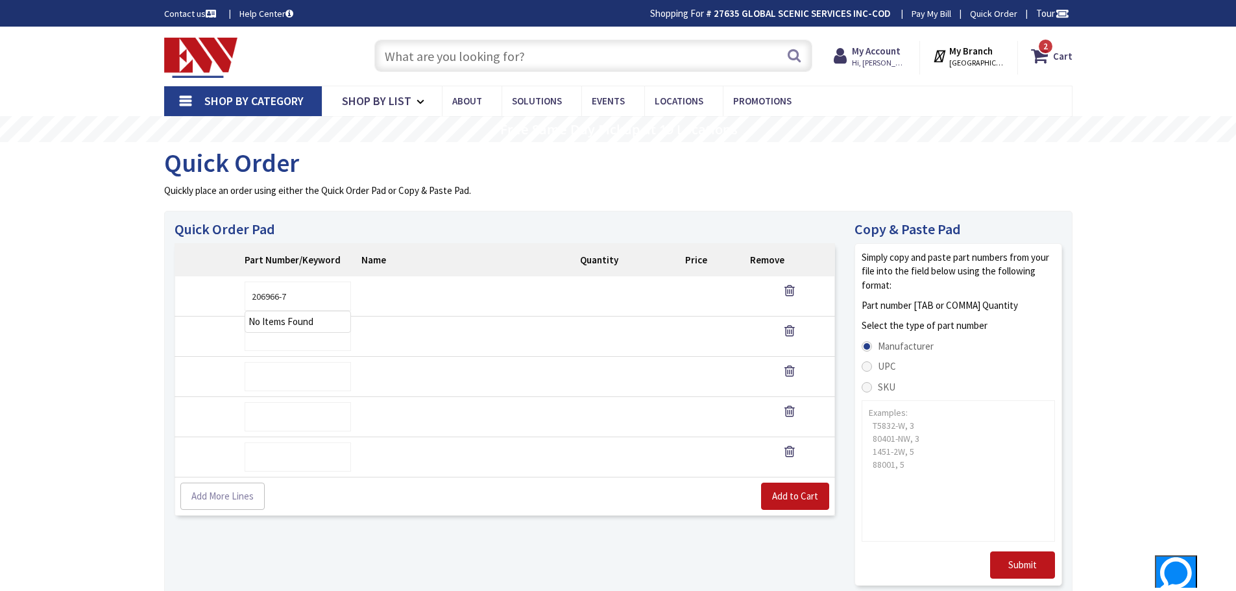
type input "206966-7"
click at [793, 293] on icon at bounding box center [790, 290] width 10 height 13
paste input "Amphenol 97-3057-1007-1, 1"
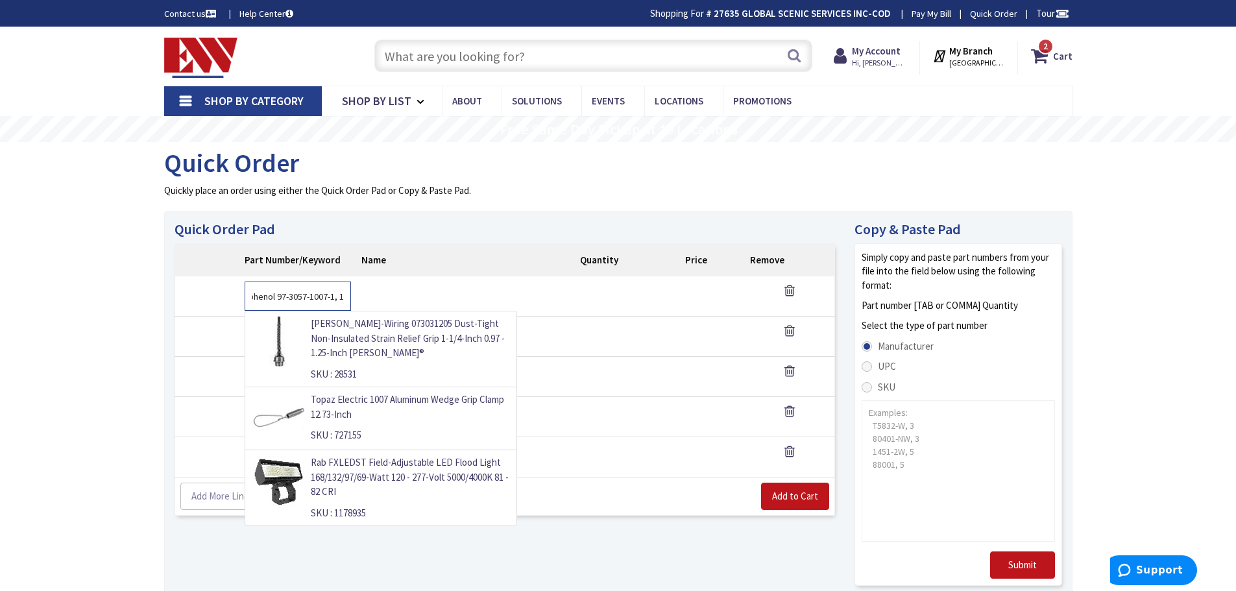
type input "Amphenol 97-3057-1007-1, 1"
